Goal: Task Accomplishment & Management: Use online tool/utility

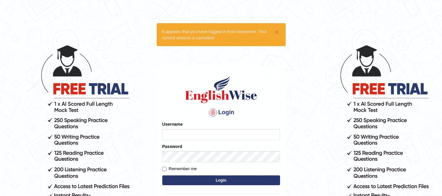
type input "Ricky2025"
click at [166, 169] on input "Remember me" at bounding box center [164, 169] width 4 height 4
checkbox input "true"
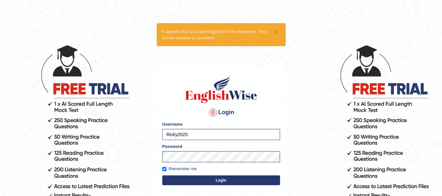
click at [197, 179] on button "Login" at bounding box center [221, 180] width 118 height 10
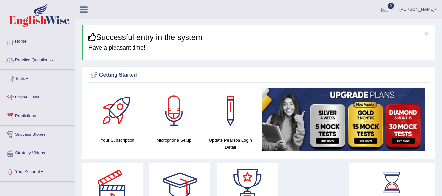
click at [32, 97] on link "Online Class" at bounding box center [37, 96] width 75 height 16
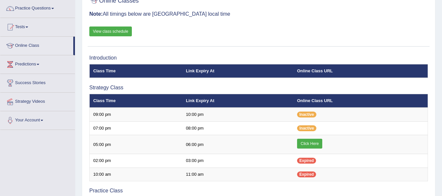
scroll to position [65, 0]
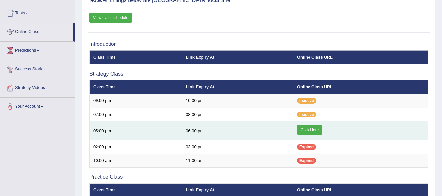
click at [314, 128] on link "Click Here" at bounding box center [309, 130] width 25 height 10
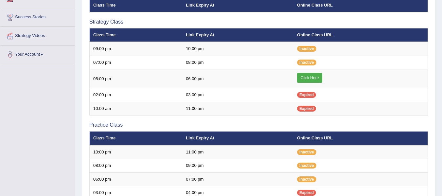
scroll to position [118, 0]
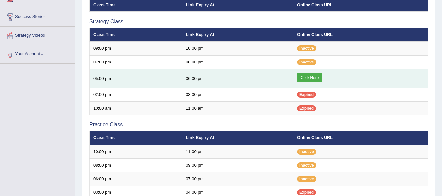
click at [311, 73] on link "Click Here" at bounding box center [309, 78] width 25 height 10
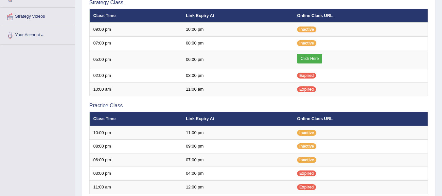
scroll to position [118, 0]
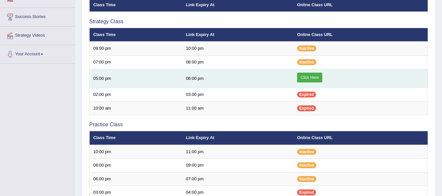
click at [310, 75] on link "Click Here" at bounding box center [309, 78] width 25 height 10
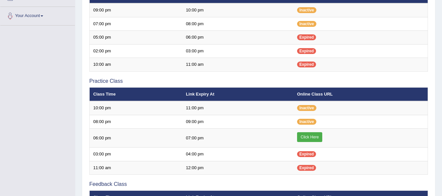
scroll to position [157, 0]
